Goal: Task Accomplishment & Management: Use online tool/utility

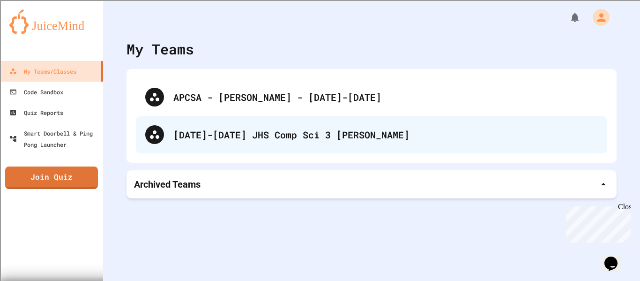
click at [283, 134] on div "[DATE]-[DATE] JHS Comp Sci 3 [PERSON_NAME]" at bounding box center [385, 135] width 425 height 14
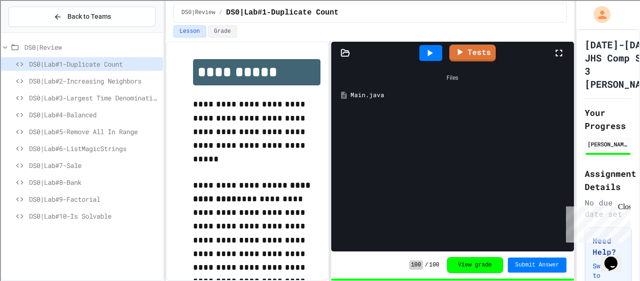
click at [41, 215] on span "DS0|Lab#10-Is Solvable" at bounding box center [94, 216] width 130 height 10
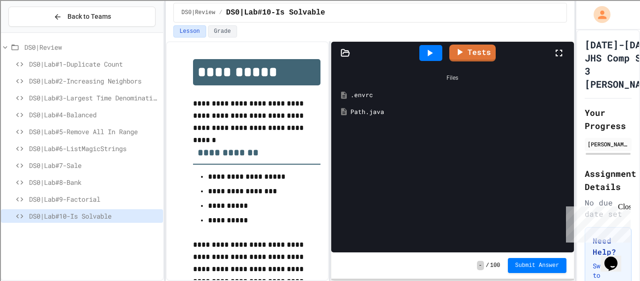
click at [376, 115] on div "Path.java" at bounding box center [460, 111] width 218 height 9
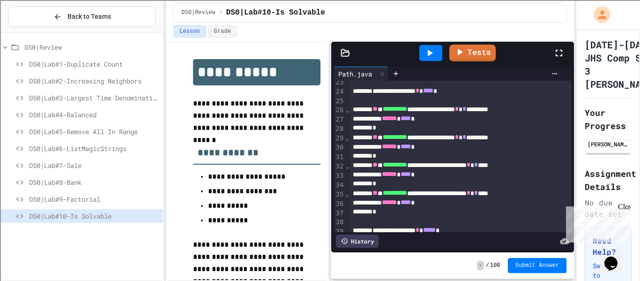
scroll to position [291, 0]
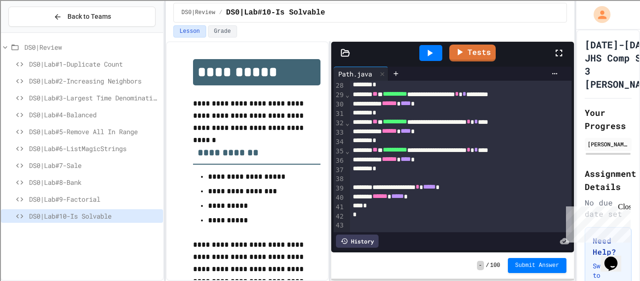
click at [373, 240] on div "History" at bounding box center [357, 240] width 43 height 13
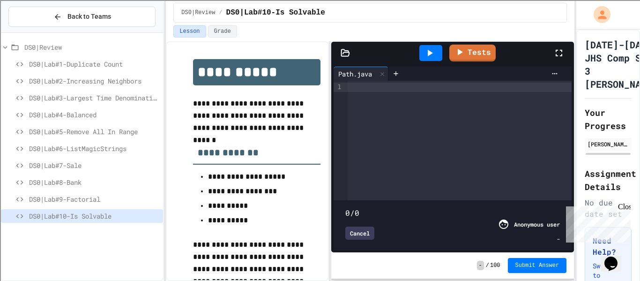
type input "***"
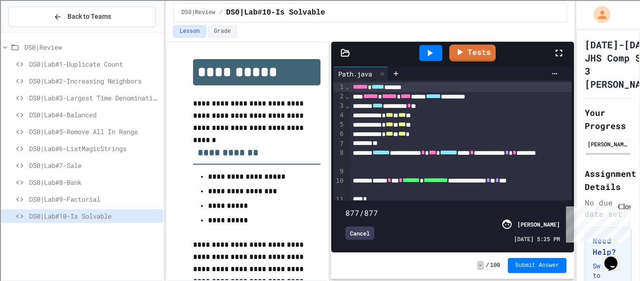
click at [361, 239] on div "Cancel" at bounding box center [360, 232] width 29 height 13
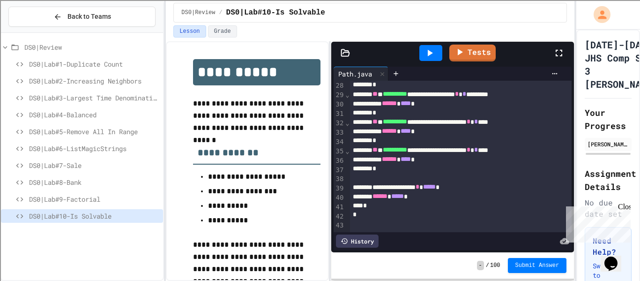
click at [527, 272] on button "Submit Answer" at bounding box center [537, 265] width 59 height 15
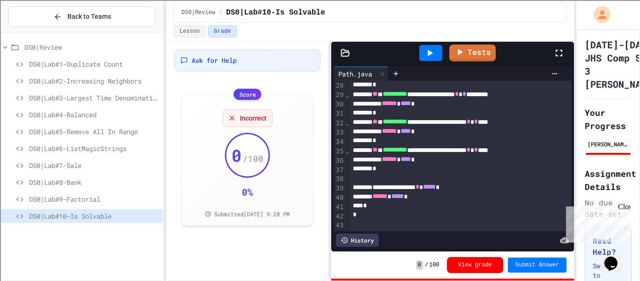
click at [449, 56] on div "Tests" at bounding box center [457, 52] width 195 height 25
click at [457, 54] on icon at bounding box center [459, 51] width 11 height 12
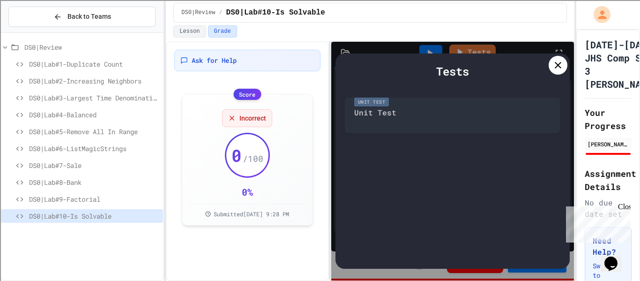
click at [557, 60] on icon at bounding box center [558, 65] width 11 height 11
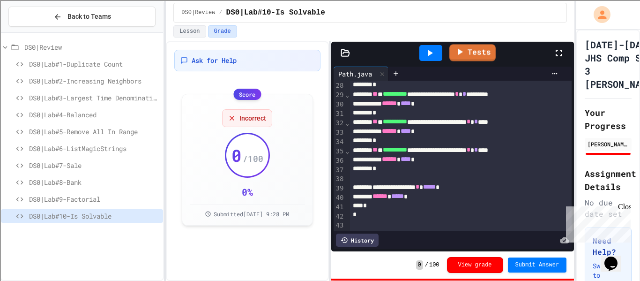
click at [441, 52] on div at bounding box center [431, 53] width 23 height 16
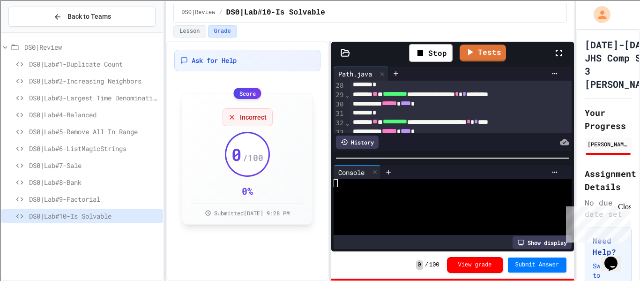
click at [246, 93] on div "Score" at bounding box center [247, 93] width 28 height 11
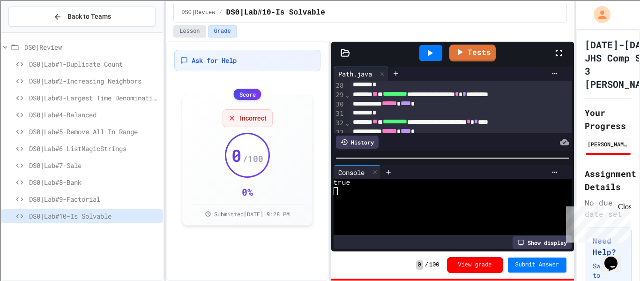
click at [179, 25] on button "Lesson" at bounding box center [189, 31] width 32 height 12
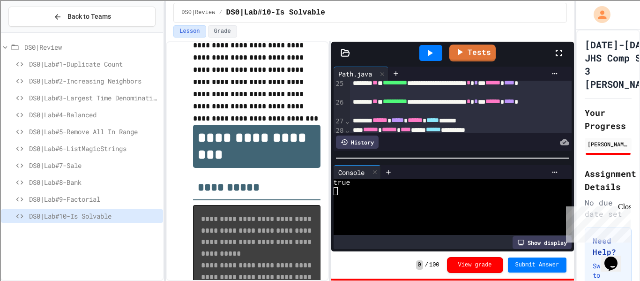
scroll to position [3, 0]
